Goal: Task Accomplishment & Management: Use online tool/utility

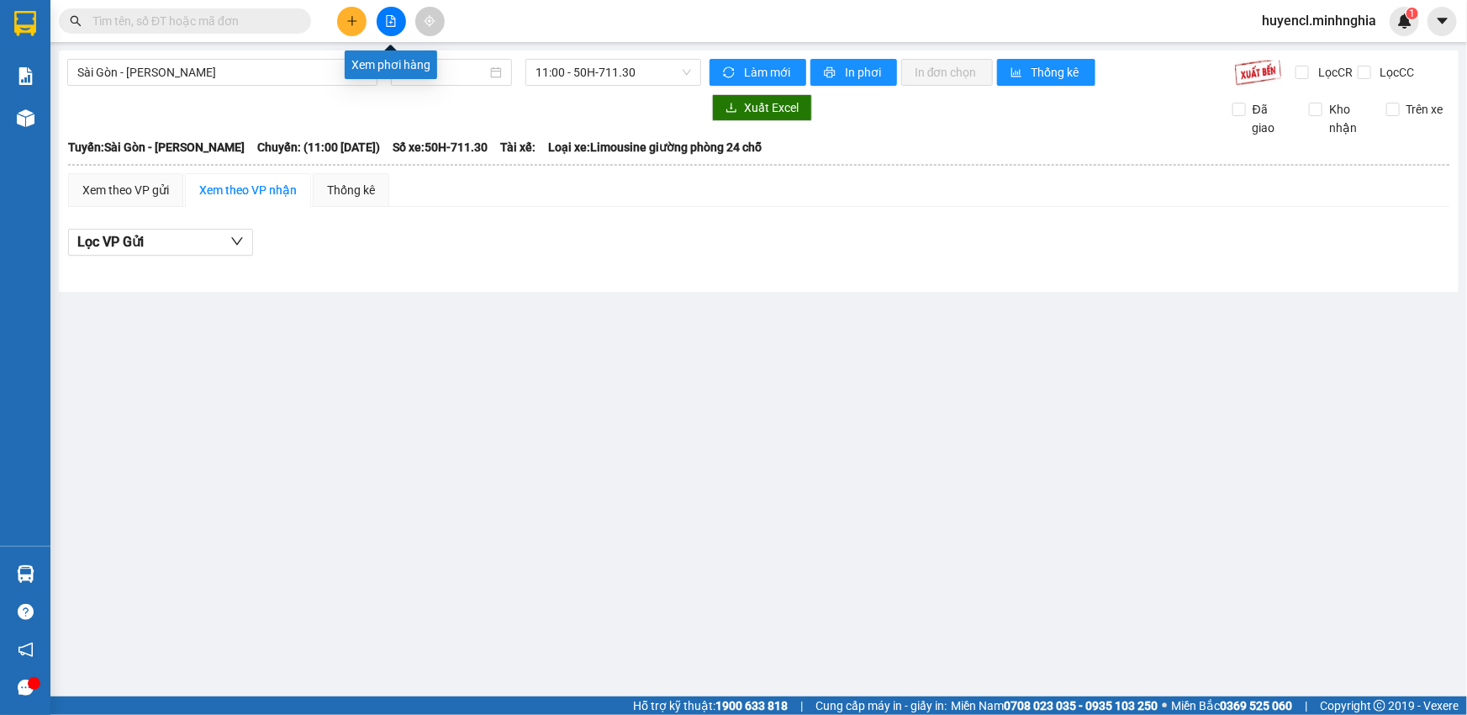
click at [380, 24] on button at bounding box center [391, 21] width 29 height 29
click at [609, 75] on span "11:00 - 50H-711.30" at bounding box center [614, 72] width 156 height 25
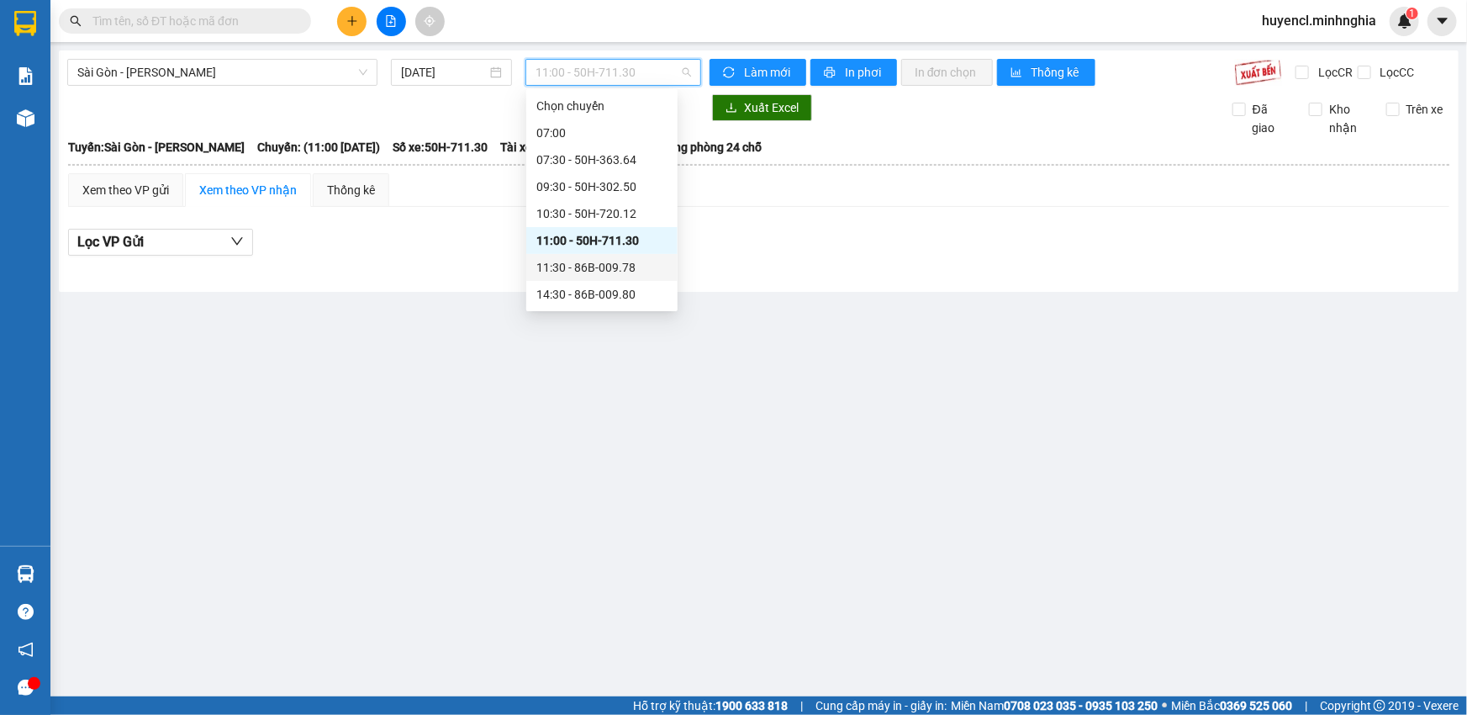
click at [626, 261] on div "11:30 - 86B-009.78" at bounding box center [601, 267] width 131 height 18
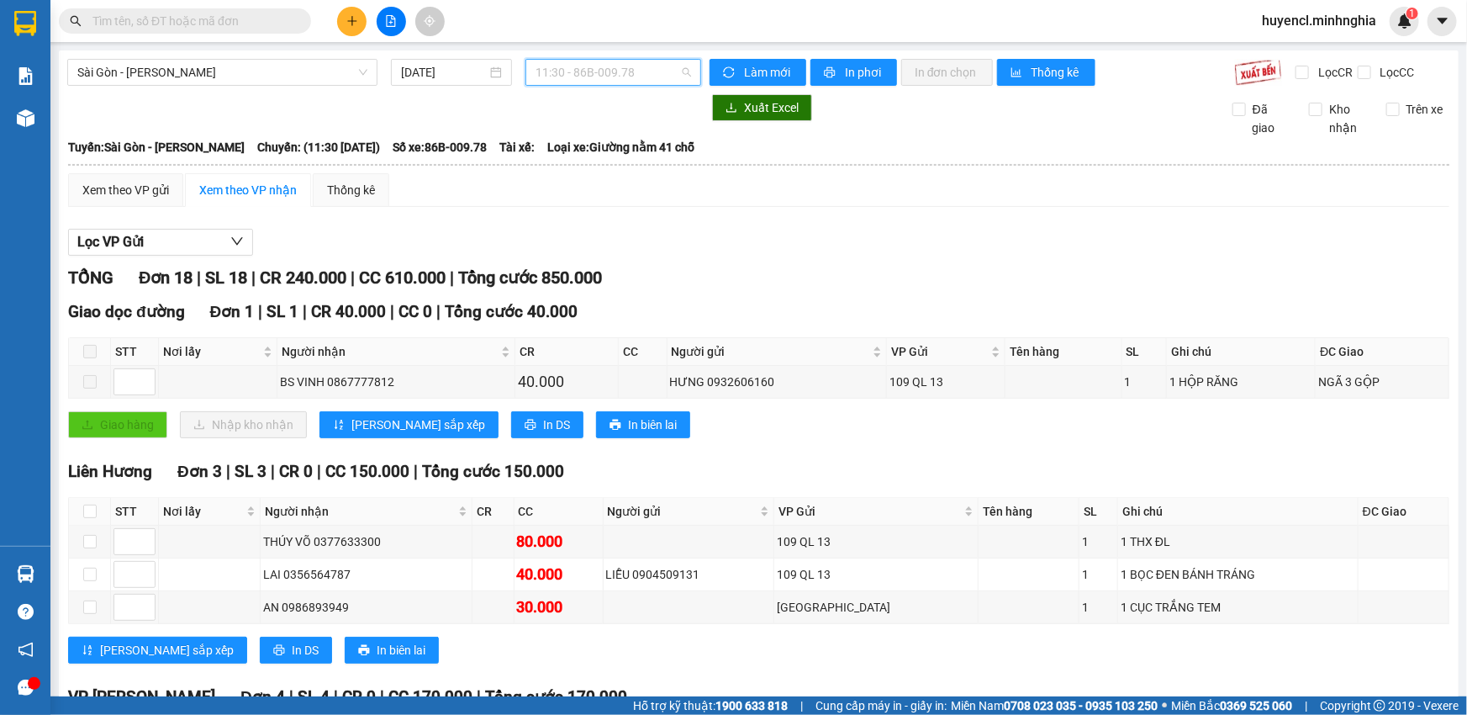
click at [588, 66] on span "11:30 - 86B-009.78" at bounding box center [614, 72] width 156 height 25
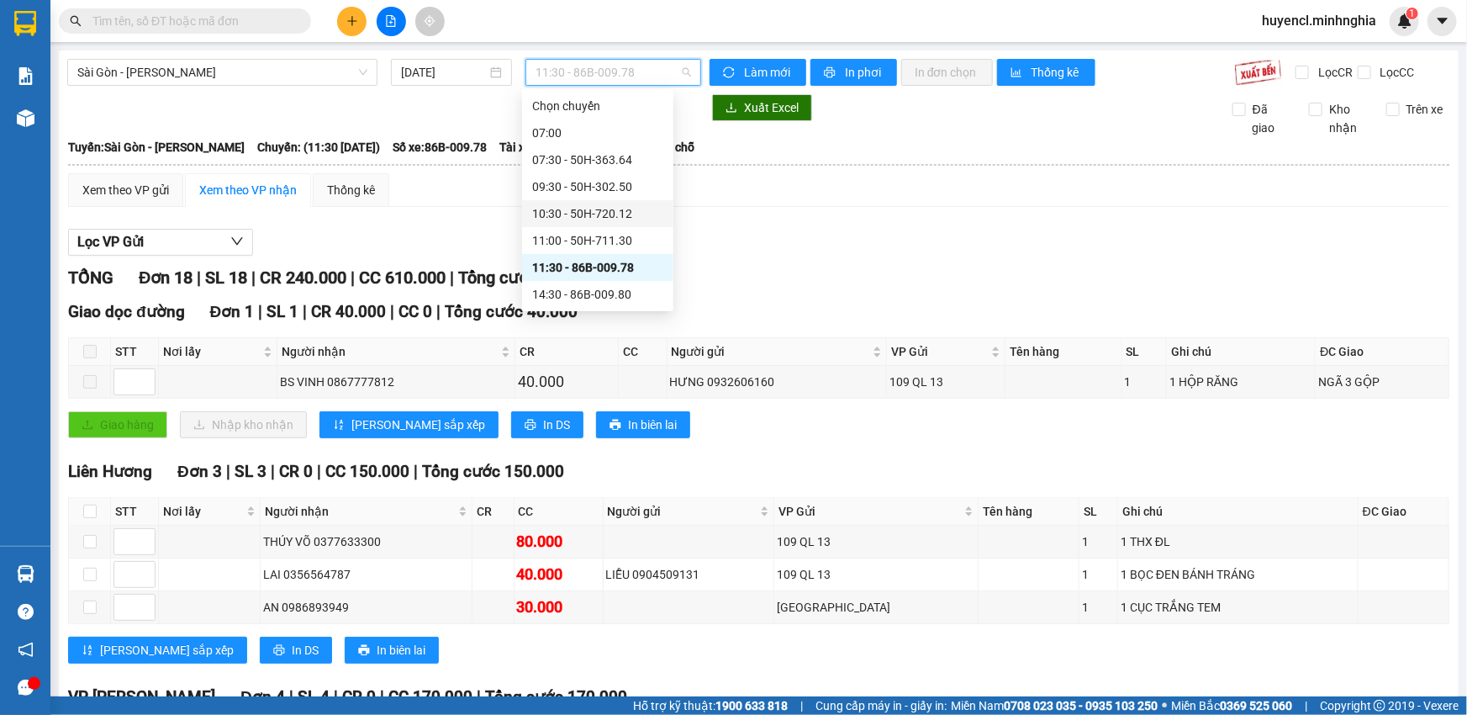
click at [639, 203] on div "10:30 - 50H-720.12" at bounding box center [597, 213] width 151 height 27
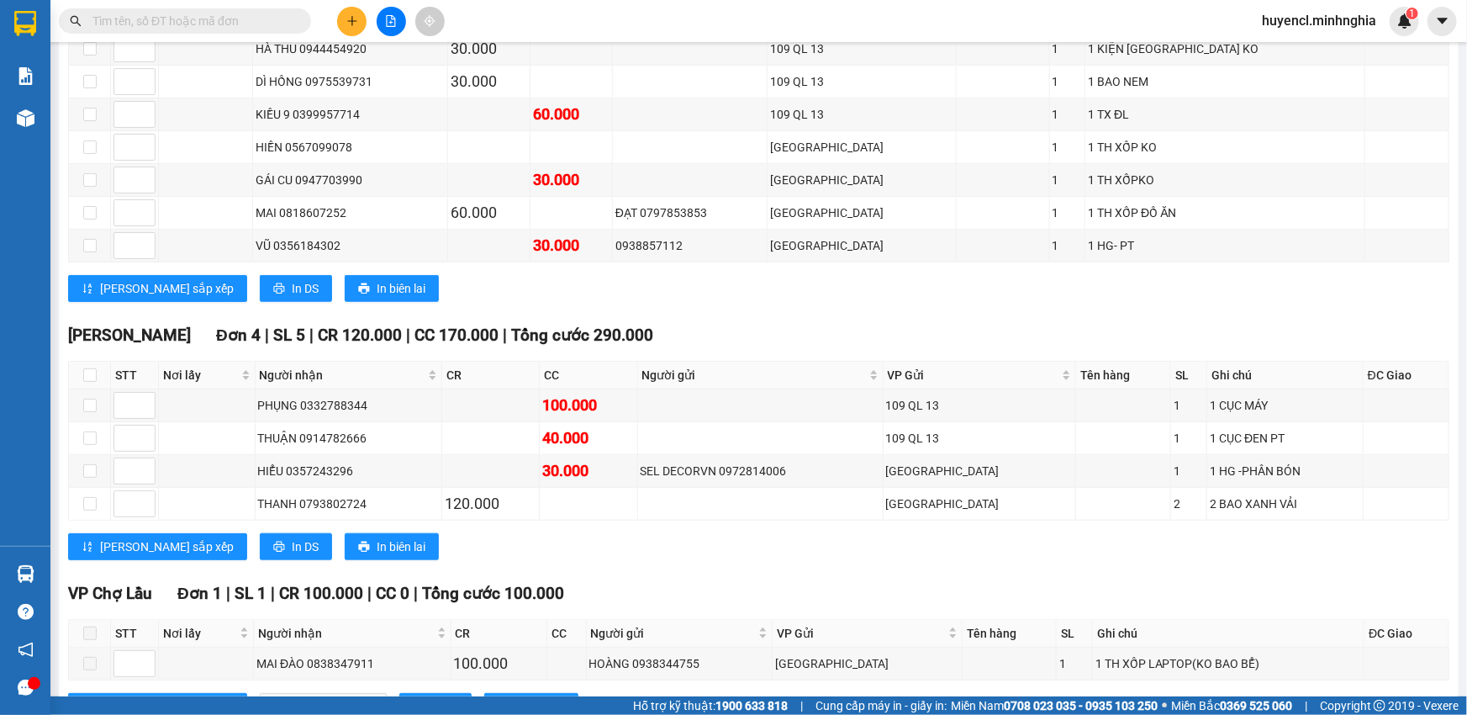
scroll to position [656, 0]
